Goal: Information Seeking & Learning: Learn about a topic

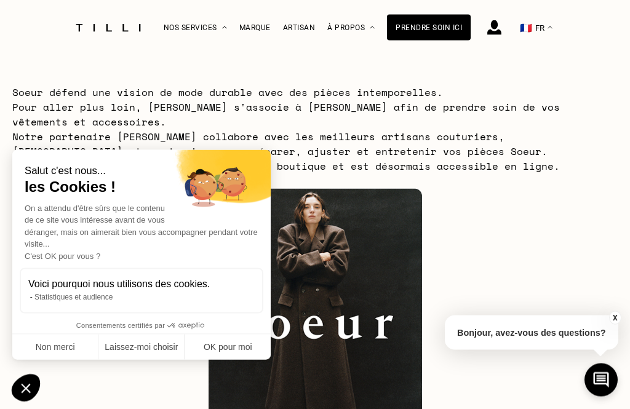
scroll to position [60, 0]
click at [50, 350] on button "Non merci" at bounding box center [55, 348] width 86 height 26
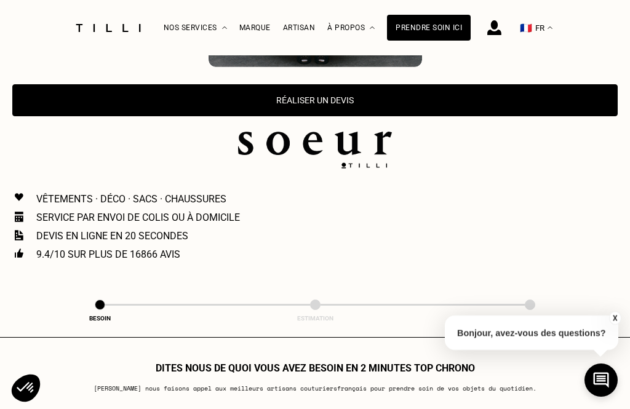
scroll to position [462, 0]
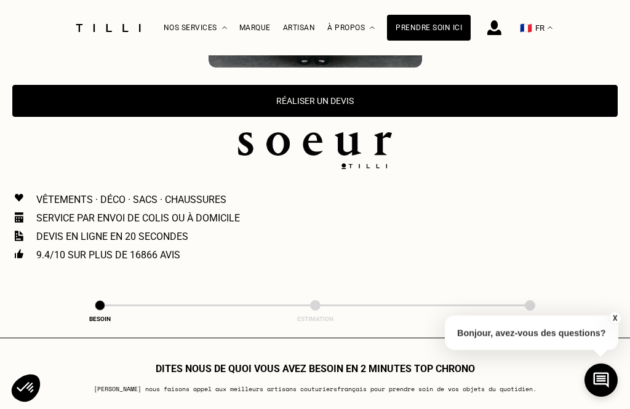
click at [110, 231] on p "Devis en ligne en 20 secondes" at bounding box center [112, 237] width 152 height 12
click at [57, 231] on p "Devis en ligne en 20 secondes" at bounding box center [112, 237] width 152 height 12
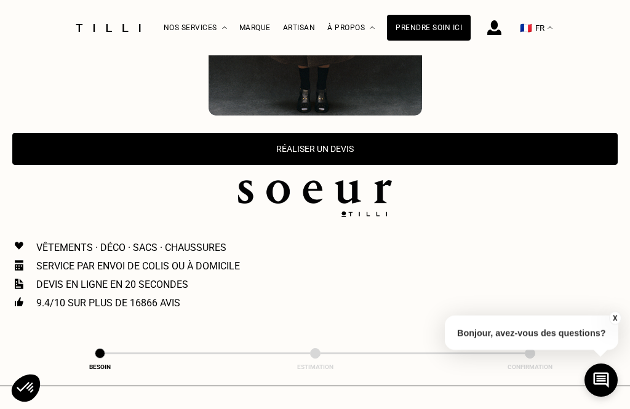
click at [293, 136] on button "Réaliser un devis" at bounding box center [314, 149] width 605 height 32
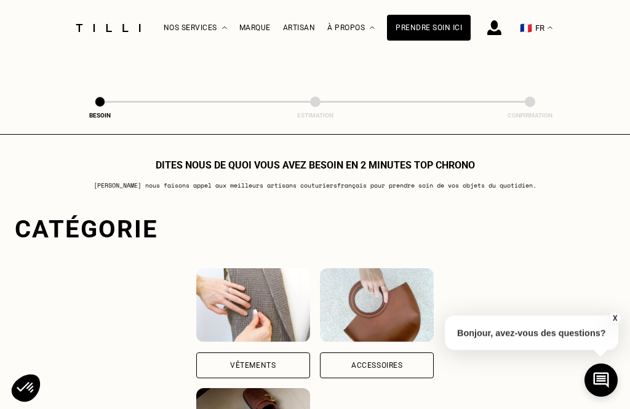
scroll to position [735, 0]
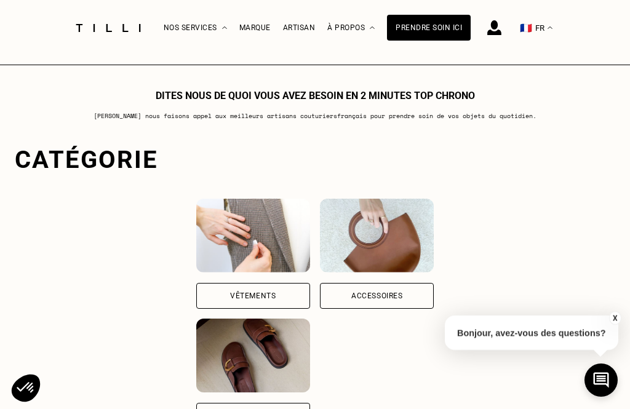
click at [230, 292] on div "Vêtements" at bounding box center [253, 295] width 46 height 7
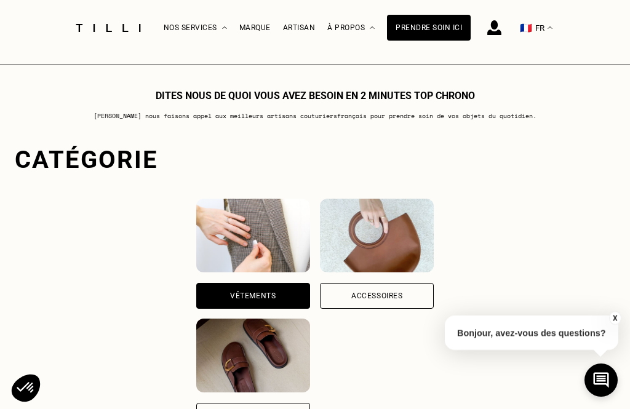
scroll to position [1128, 0]
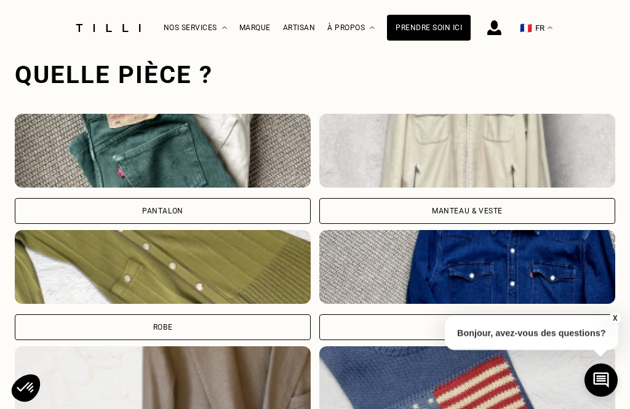
click at [161, 207] on div "Pantalon" at bounding box center [162, 210] width 41 height 7
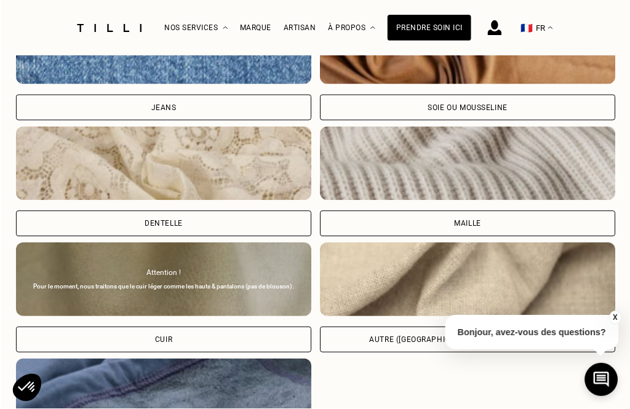
scroll to position [1947, 0]
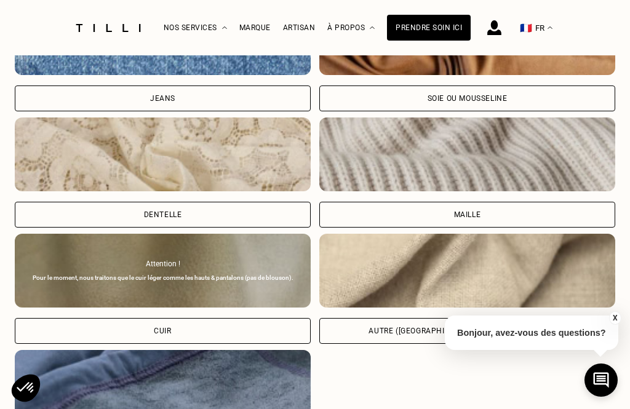
click at [447, 327] on div "Autre ([GEOGRAPHIC_DATA], [GEOGRAPHIC_DATA]...)" at bounding box center [467, 330] width 197 height 7
select select "FR"
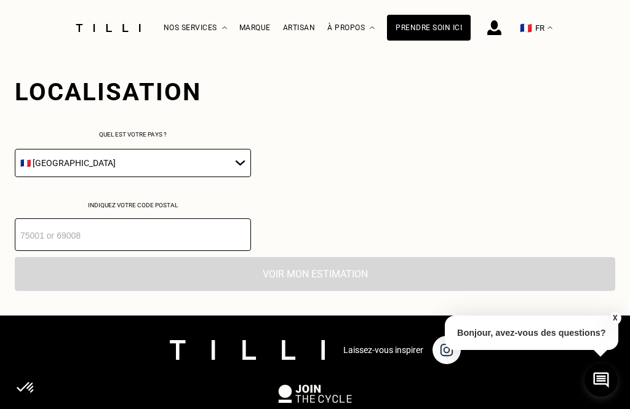
scroll to position [2374, 0]
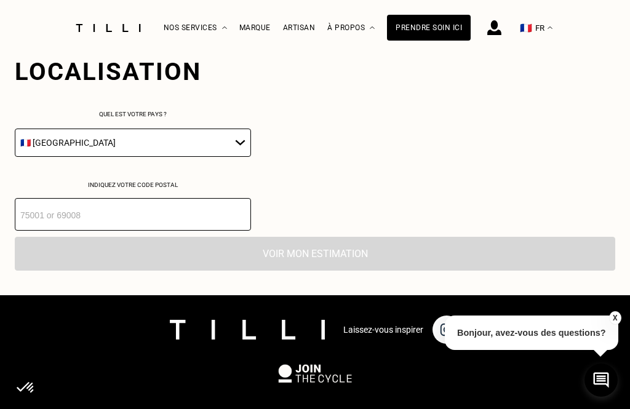
click at [58, 221] on input "number" at bounding box center [133, 214] width 236 height 33
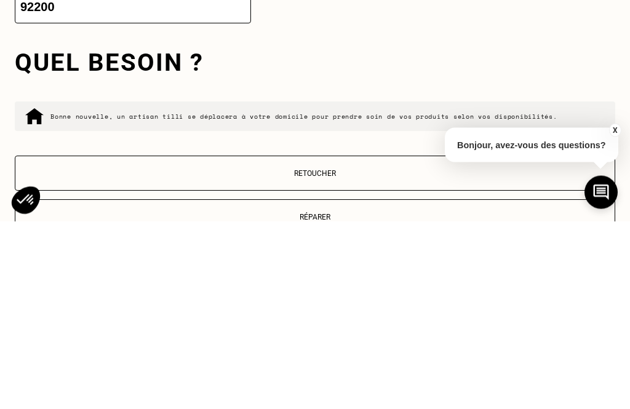
scroll to position [2395, 0]
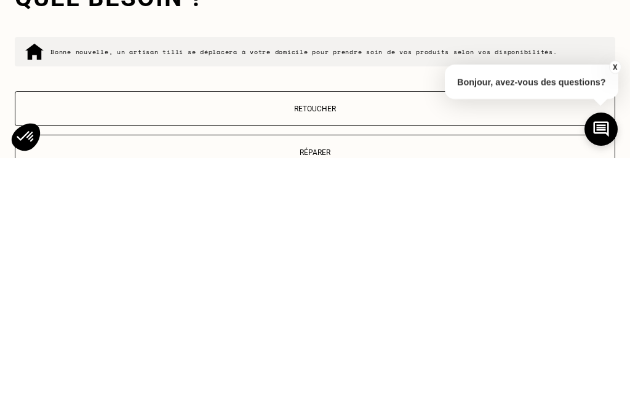
type input "92200"
click at [71, 350] on p "Retoucher" at bounding box center [315, 360] width 587 height 9
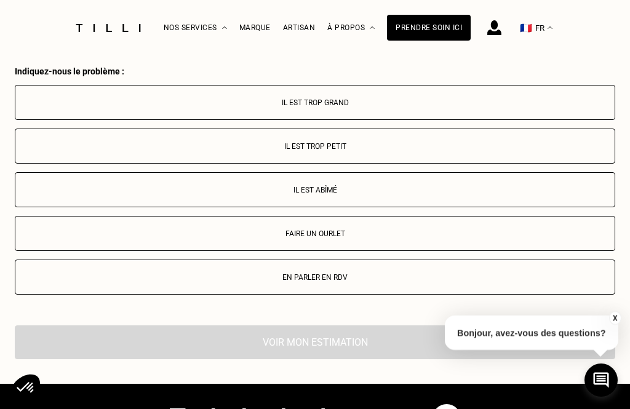
scroll to position [2905, 0]
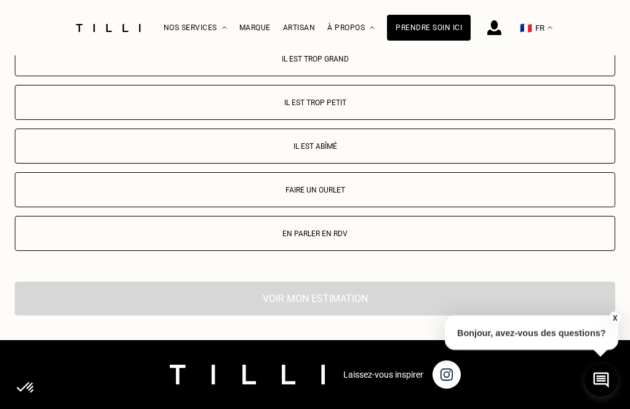
click at [292, 66] on button "Il est trop grand" at bounding box center [315, 58] width 600 height 35
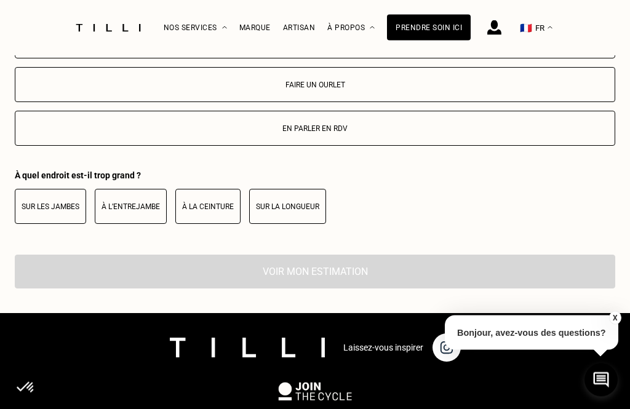
scroll to position [3011, 0]
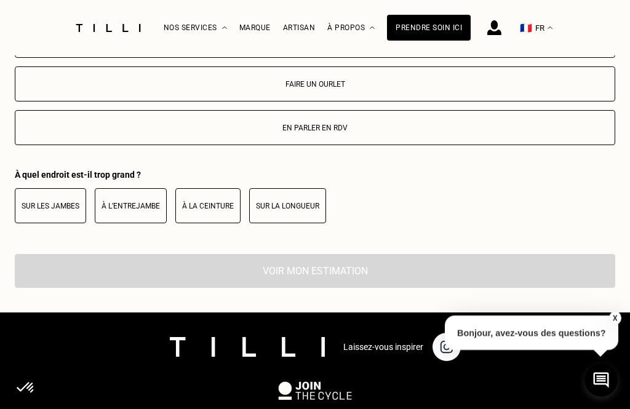
click at [208, 209] on p "À la ceinture" at bounding box center [208, 206] width 52 height 9
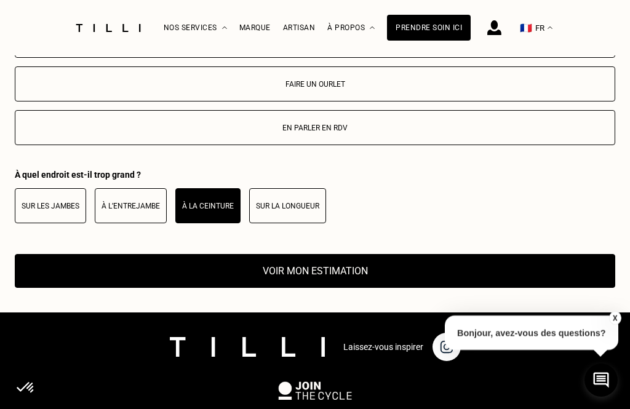
click at [308, 270] on button "Voir mon estimation" at bounding box center [315, 271] width 600 height 34
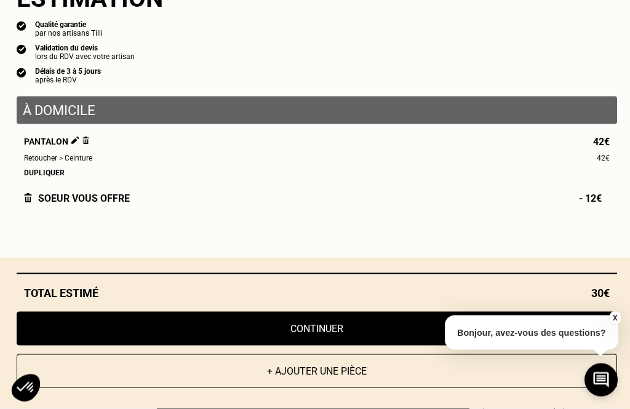
scroll to position [3274, 0]
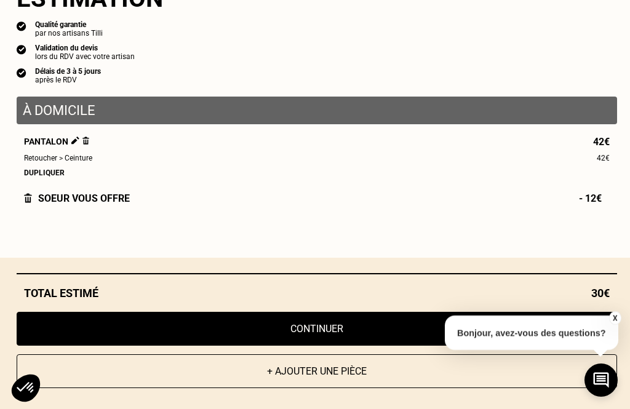
click at [613, 325] on button "X" at bounding box center [614, 318] width 12 height 14
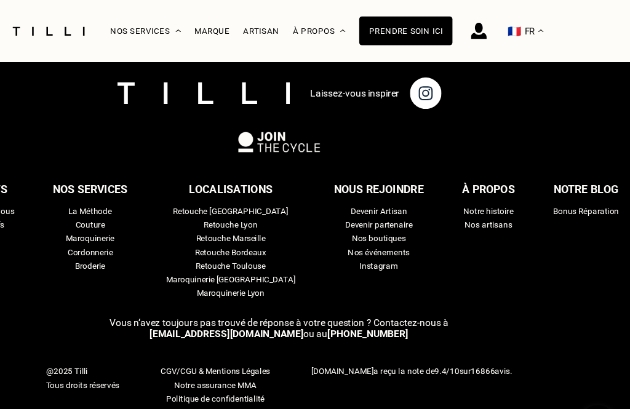
click at [482, 208] on div "Nos artisans" at bounding box center [503, 202] width 42 height 12
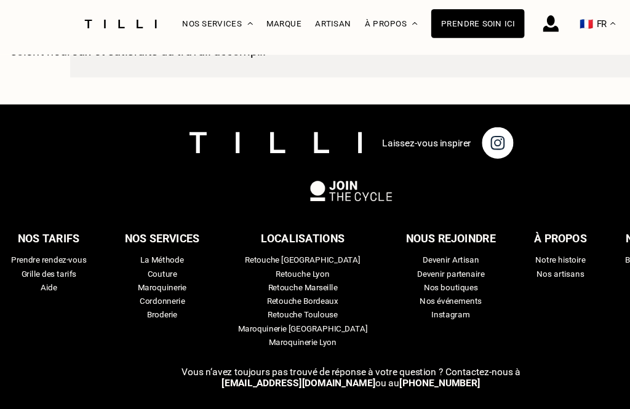
scroll to position [1881, 0]
click at [53, 246] on div "Grille des tarifs" at bounding box center [43, 252] width 49 height 12
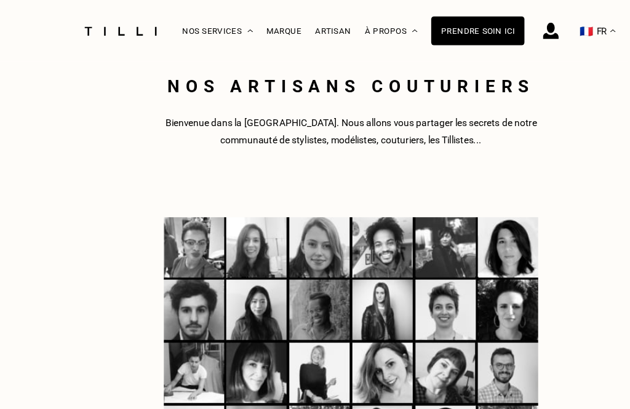
select select "FR"
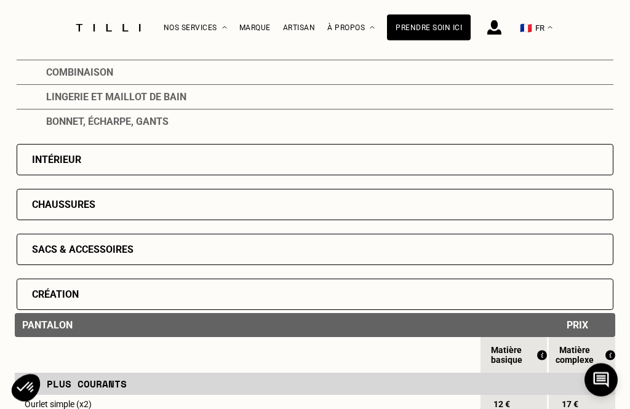
scroll to position [399, 0]
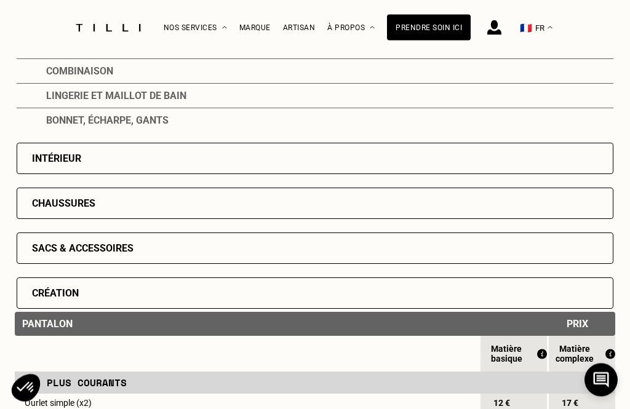
click at [58, 172] on div "Intérieur" at bounding box center [315, 158] width 597 height 31
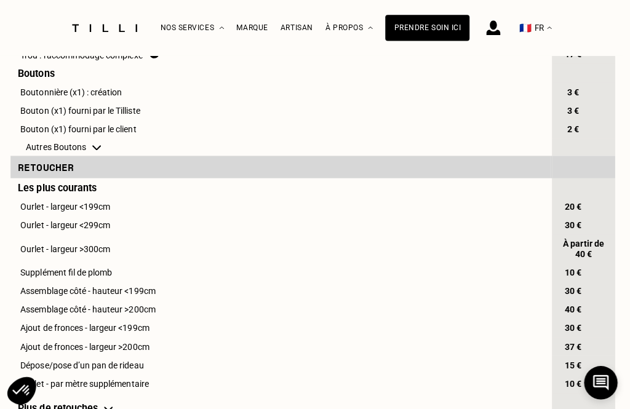
scroll to position [689, 0]
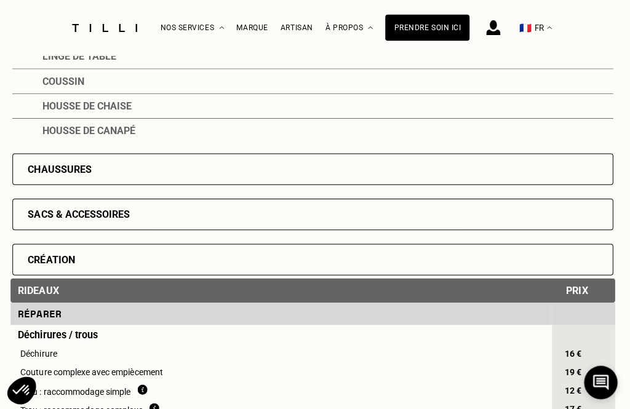
click at [65, 174] on div "Chaussures" at bounding box center [63, 168] width 63 height 12
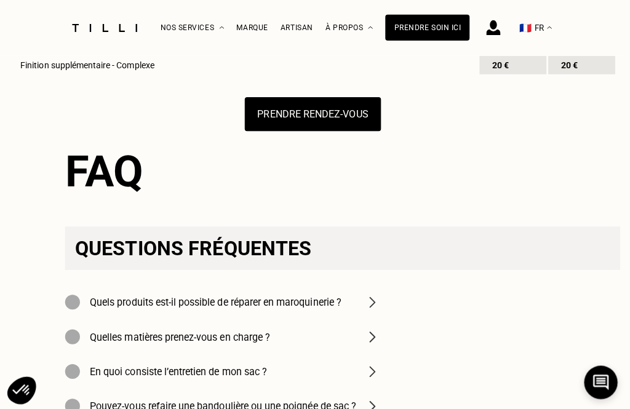
scroll to position [1600, 0]
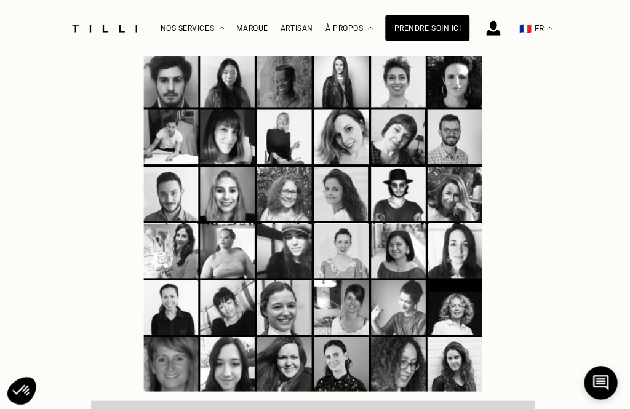
scroll to position [1881, 0]
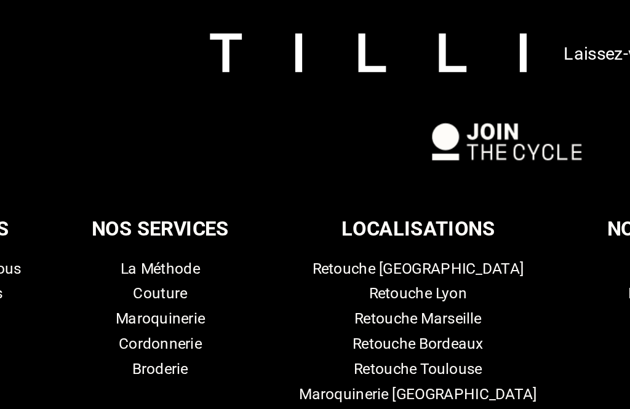
click at [132, 246] on div "Couture" at bounding box center [145, 252] width 26 height 12
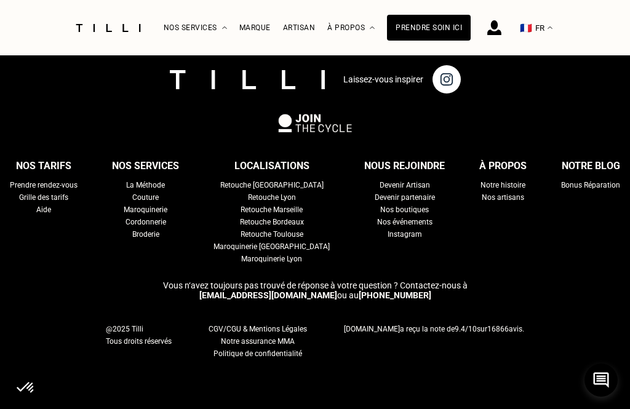
scroll to position [3508, 0]
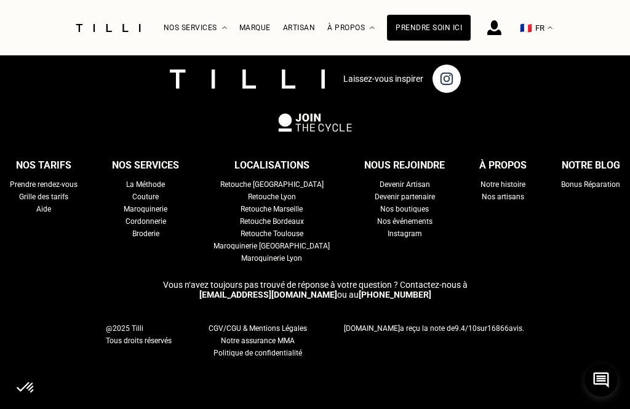
click at [273, 191] on div "Retouche [GEOGRAPHIC_DATA]" at bounding box center [271, 184] width 103 height 12
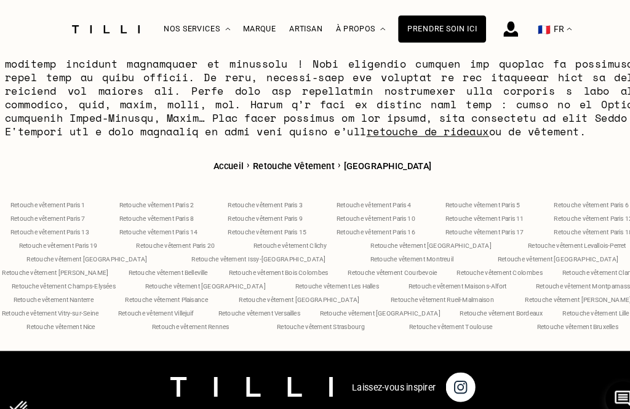
scroll to position [4363, 0]
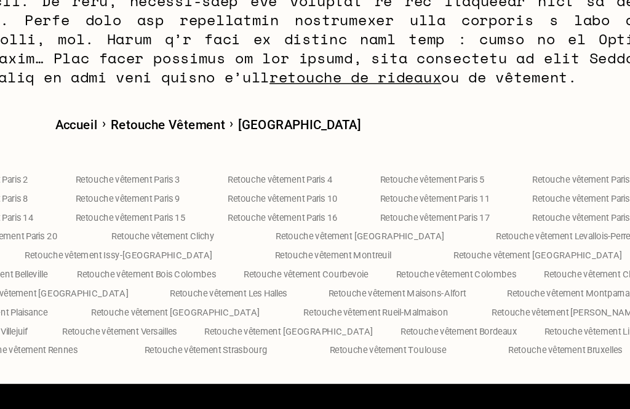
click at [361, 222] on span "Retouche vêtement [GEOGRAPHIC_DATA]" at bounding box center [418, 225] width 115 height 7
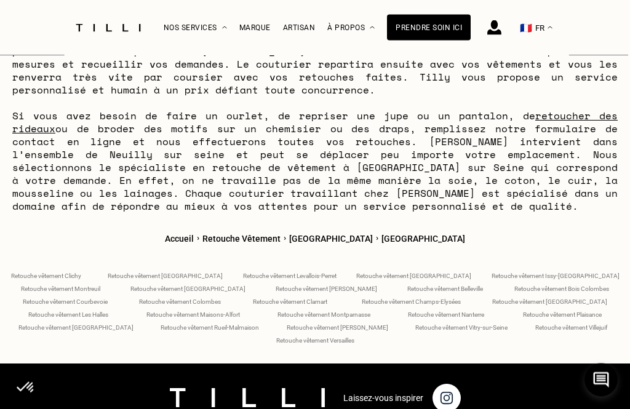
scroll to position [4360, 0]
